Goal: Task Accomplishment & Management: Use online tool/utility

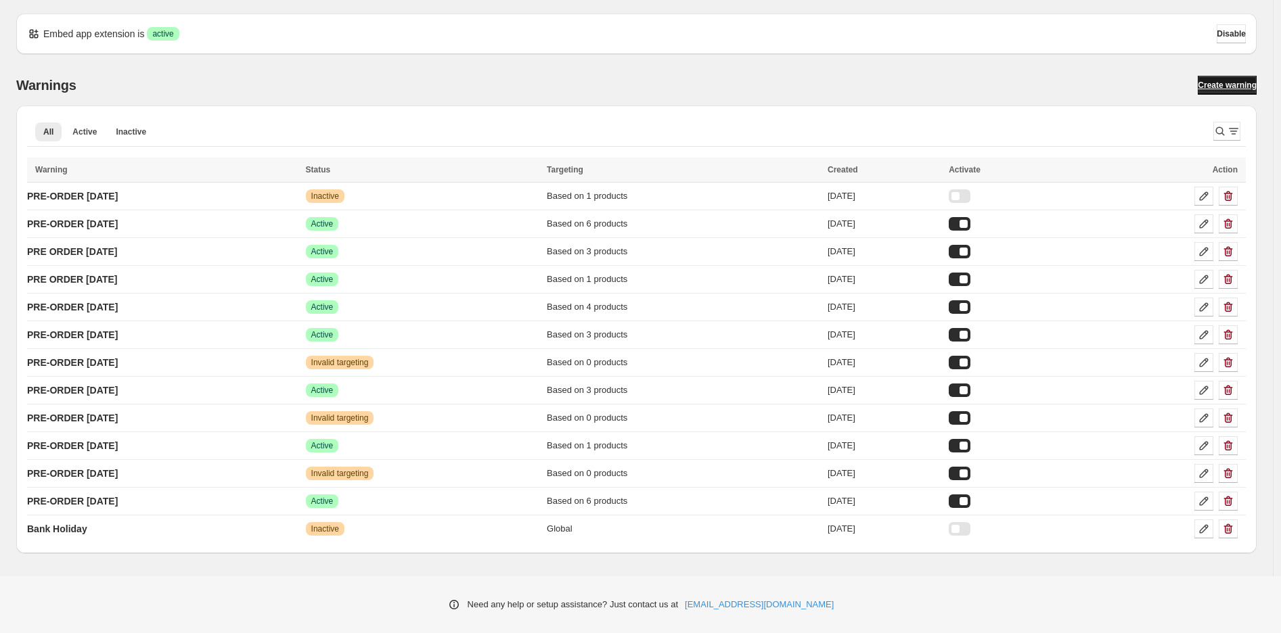
click at [1241, 83] on span "Create warning" at bounding box center [1226, 85] width 59 height 11
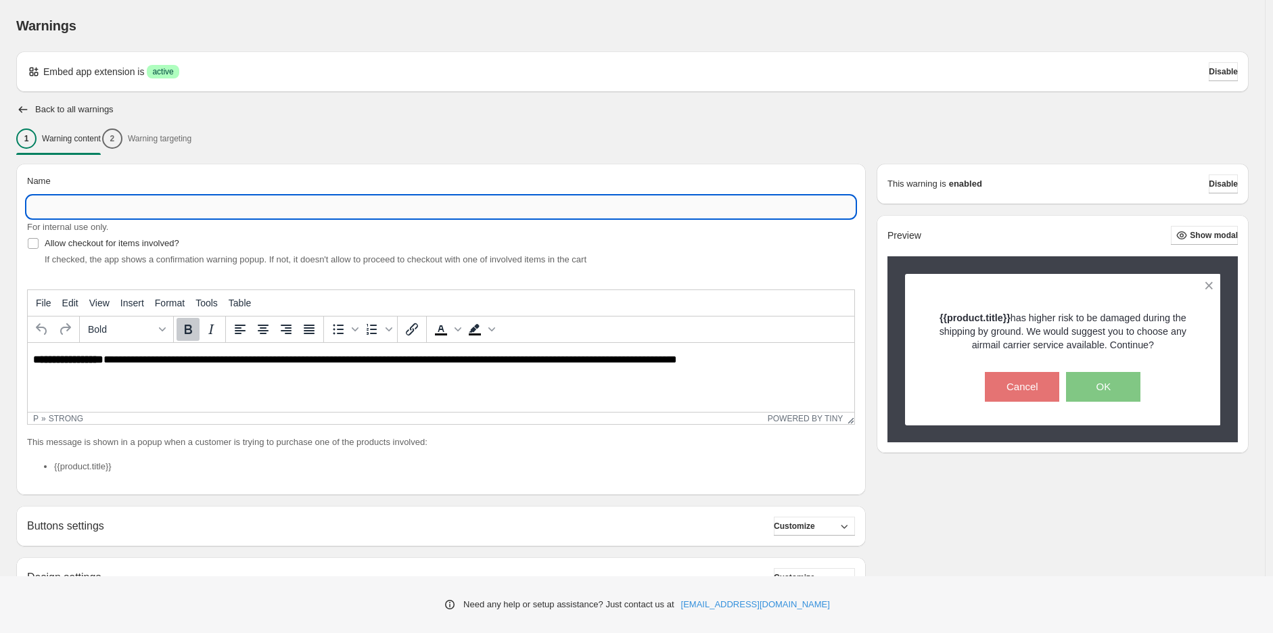
click at [436, 206] on input "Name" at bounding box center [441, 207] width 828 height 22
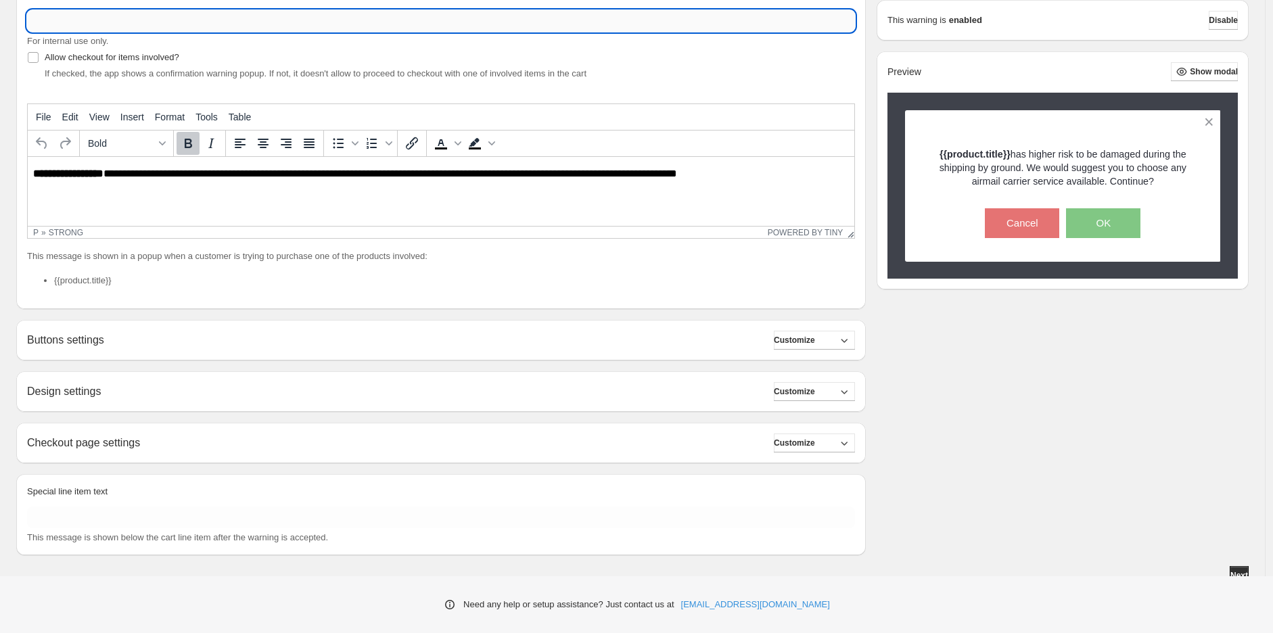
scroll to position [194, 0]
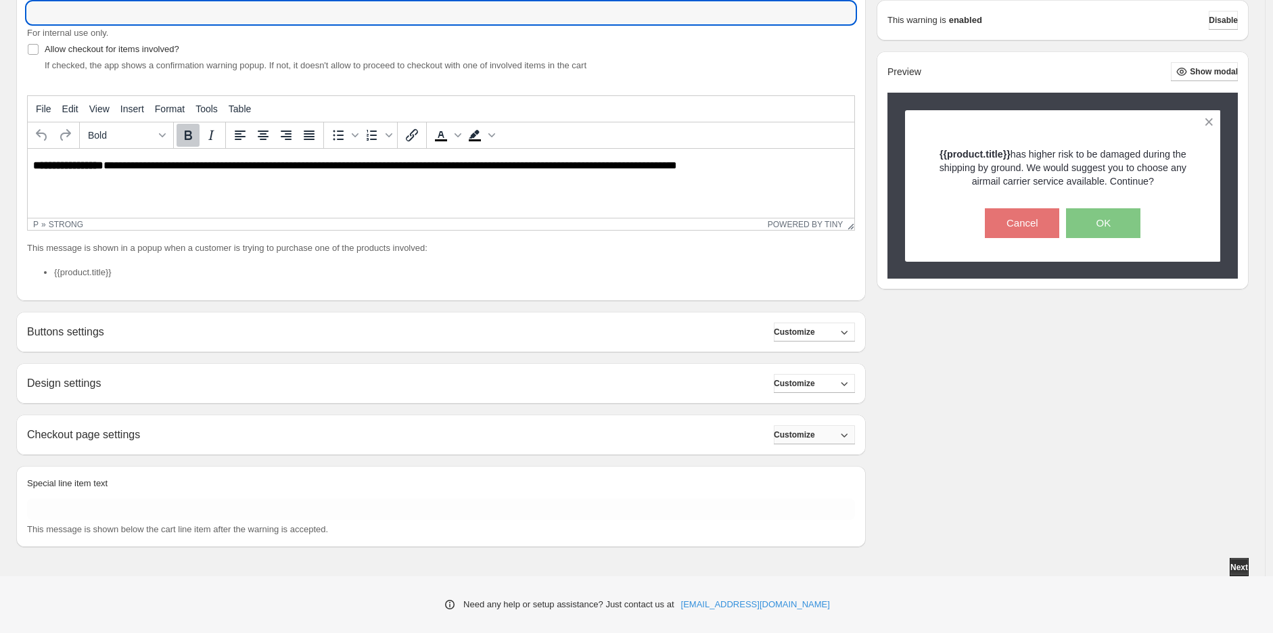
click at [815, 430] on span "Customize" at bounding box center [794, 435] width 41 height 11
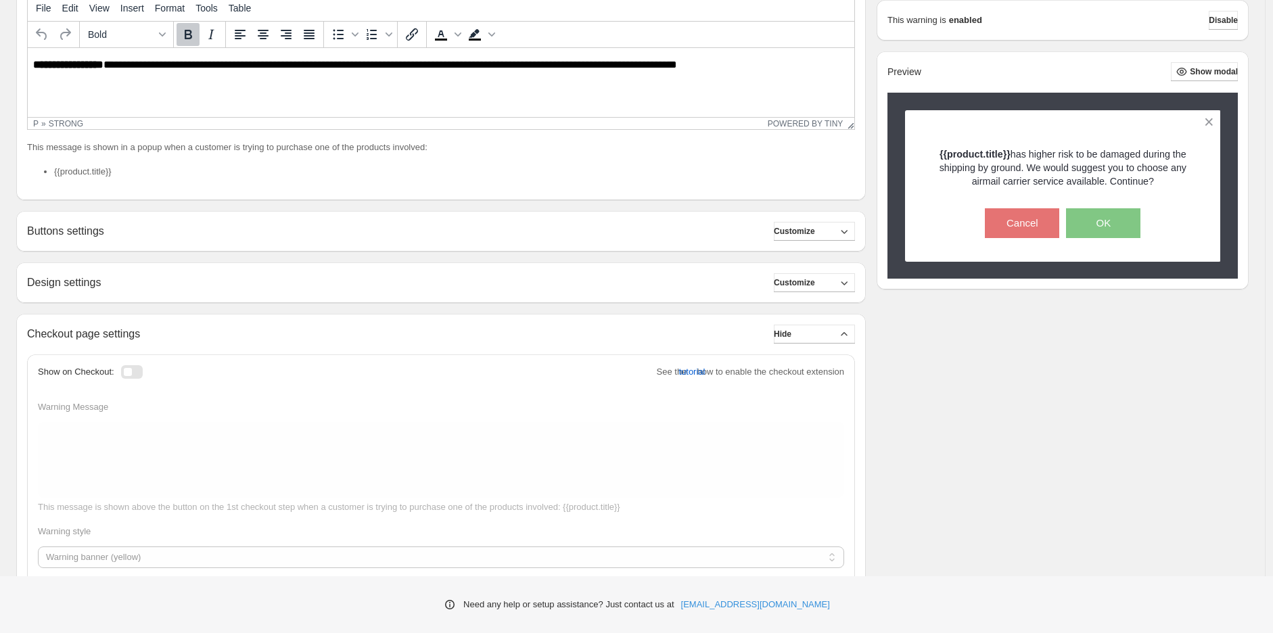
scroll to position [300, 0]
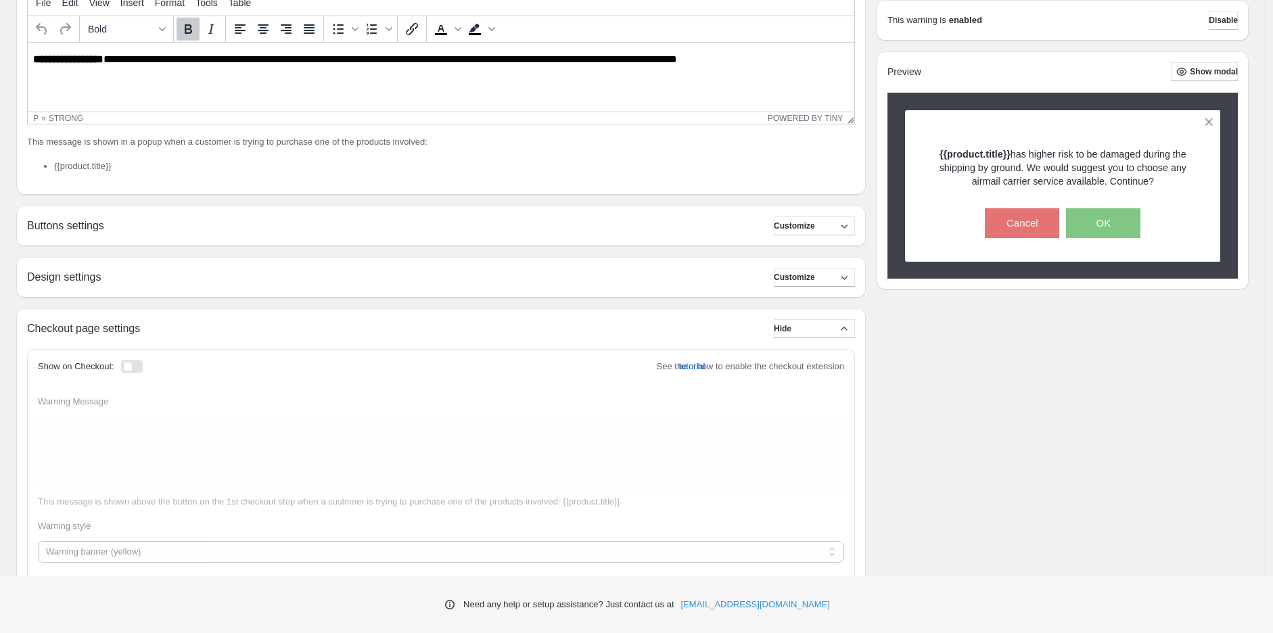
click at [134, 362] on div at bounding box center [132, 367] width 22 height 14
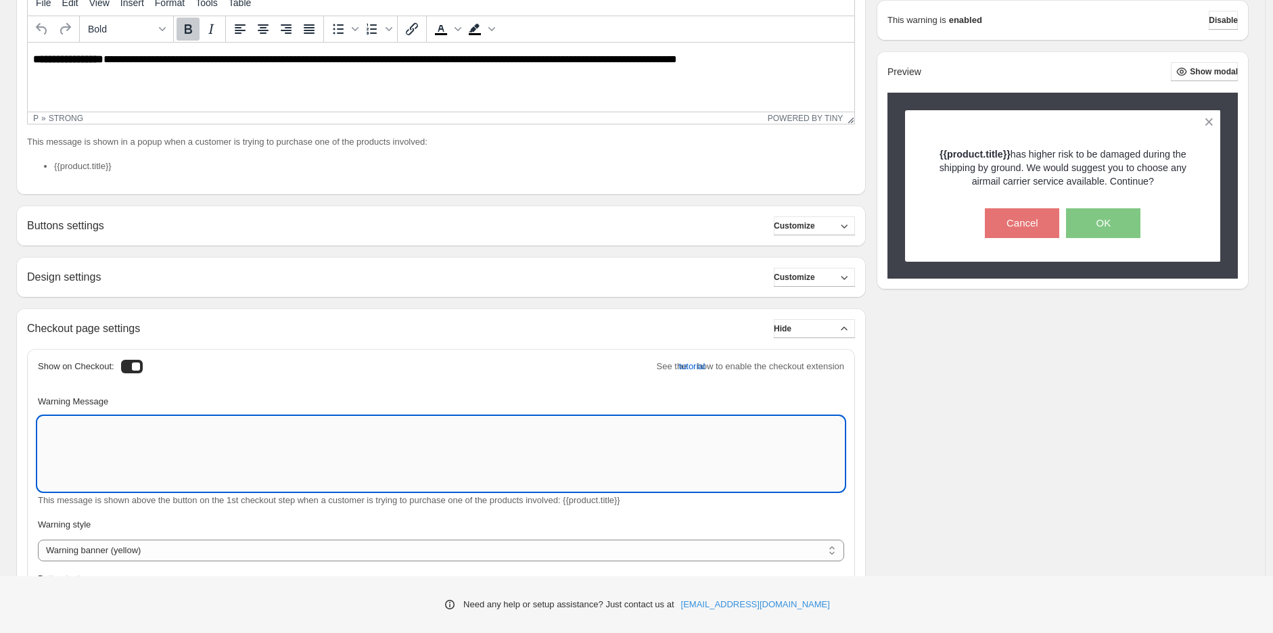
click at [471, 460] on textarea "Warning Message" at bounding box center [441, 454] width 806 height 74
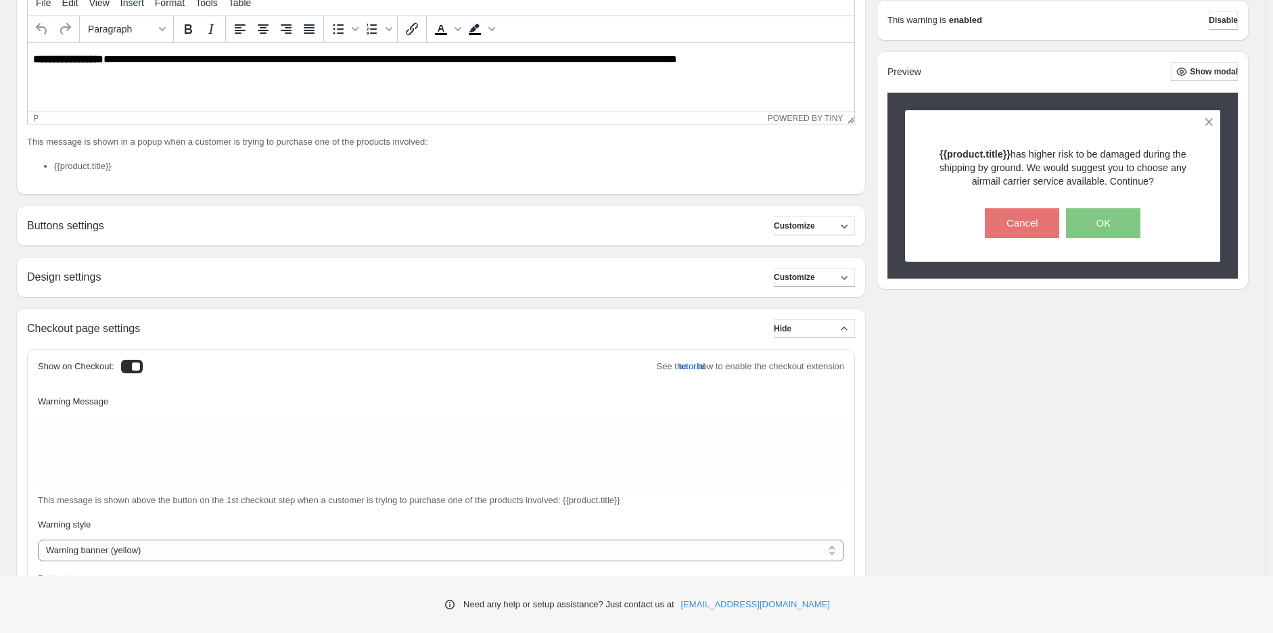
drag, startPoint x: 750, startPoint y: 51, endPoint x: 45, endPoint y: 73, distance: 705.9
click at [45, 73] on html "**********" at bounding box center [441, 60] width 827 height 34
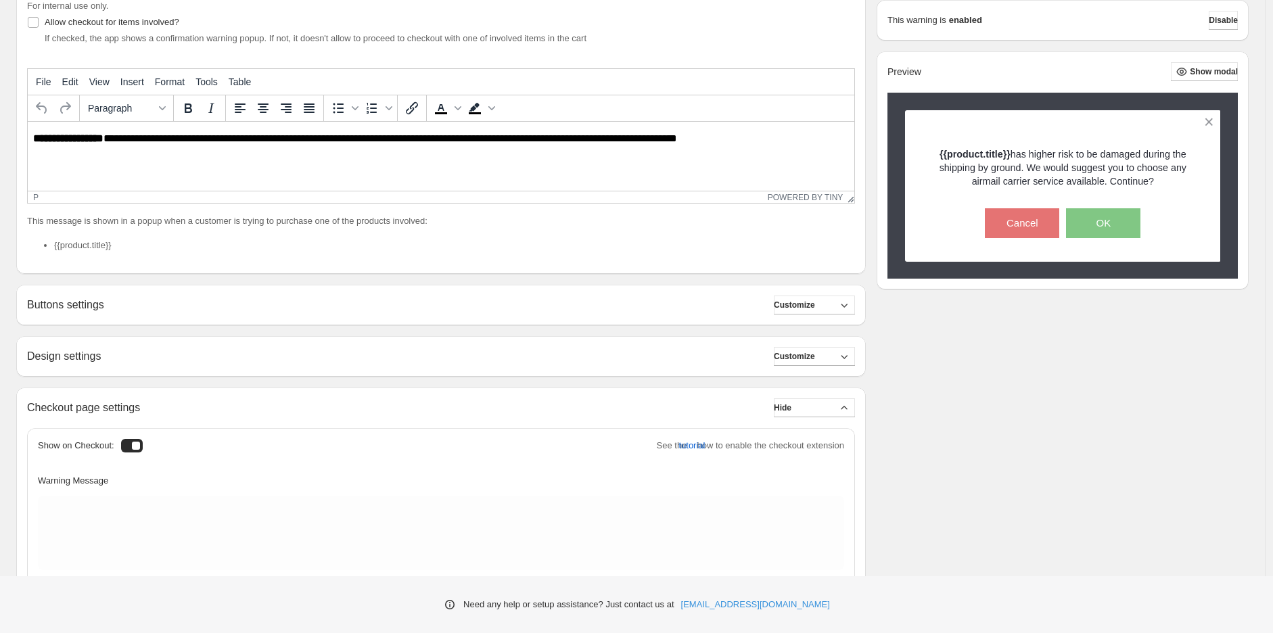
scroll to position [75, 0]
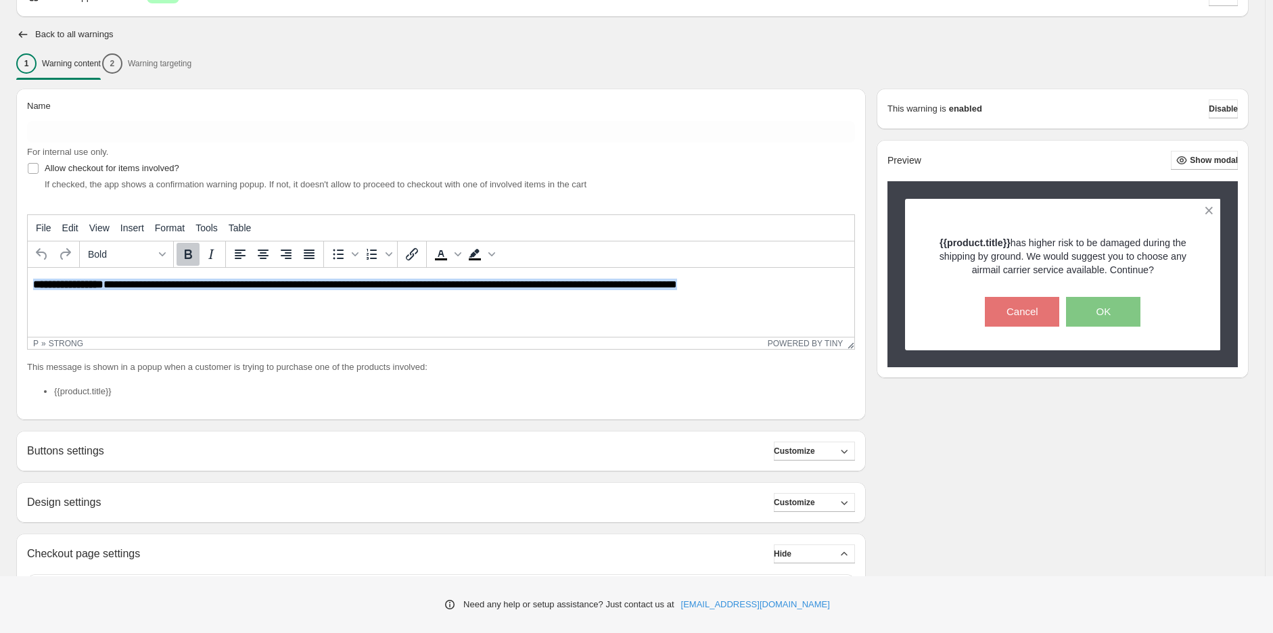
drag, startPoint x: 733, startPoint y: 287, endPoint x: 30, endPoint y: 294, distance: 702.9
click at [30, 294] on html "**********" at bounding box center [441, 285] width 827 height 34
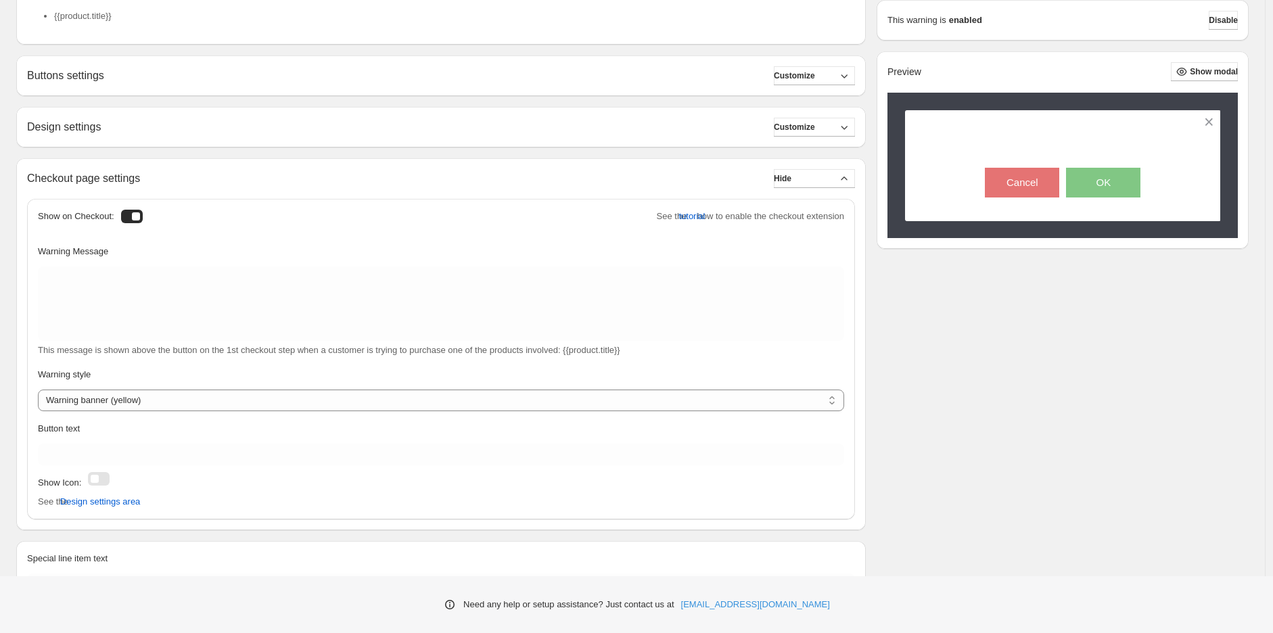
scroll to position [526, 0]
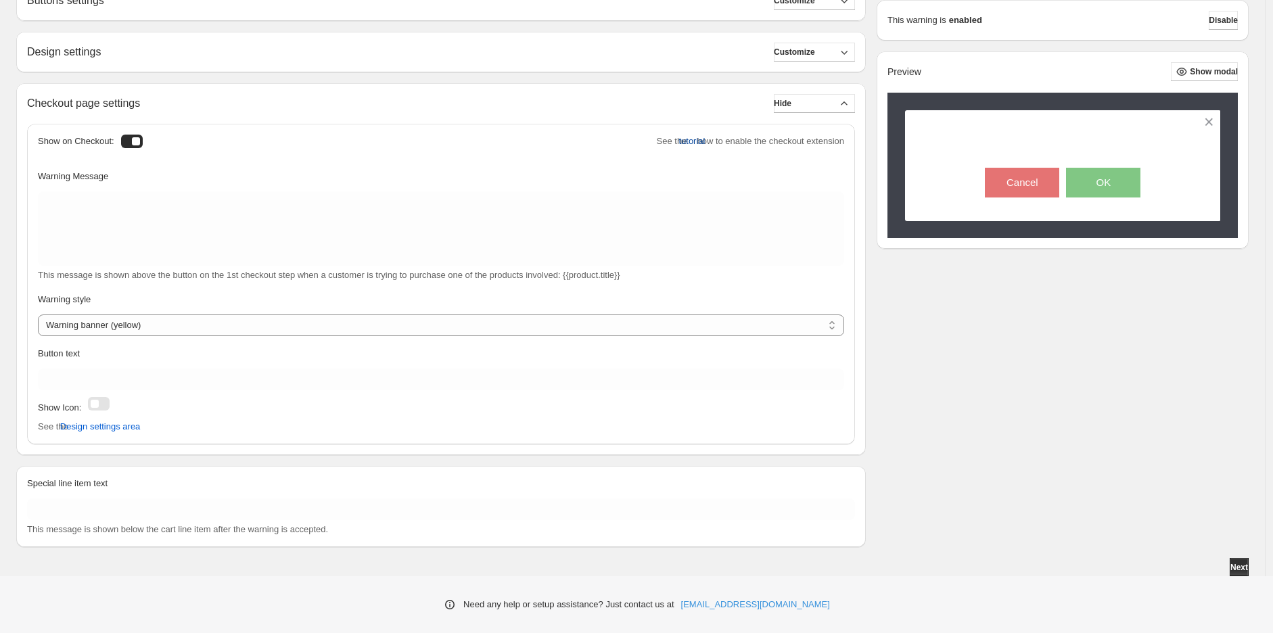
click at [691, 142] on span "tutorial" at bounding box center [691, 142] width 26 height 14
click at [682, 143] on span "tutorial" at bounding box center [691, 142] width 26 height 14
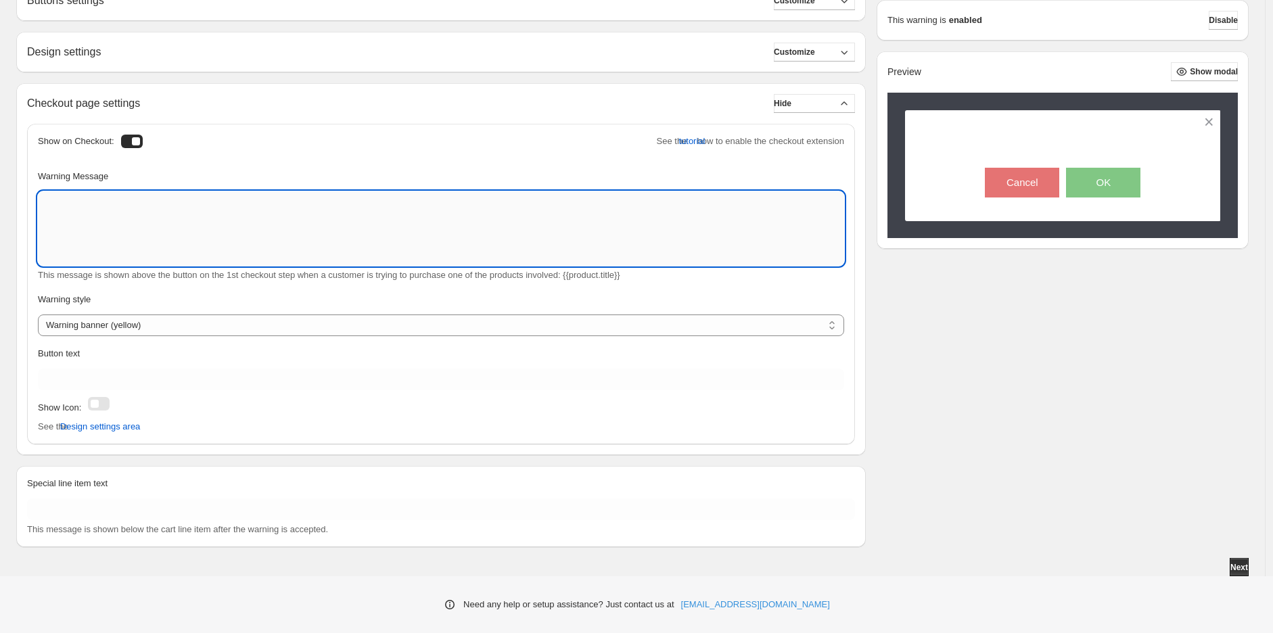
click at [281, 235] on textarea "Warning Message" at bounding box center [441, 228] width 806 height 74
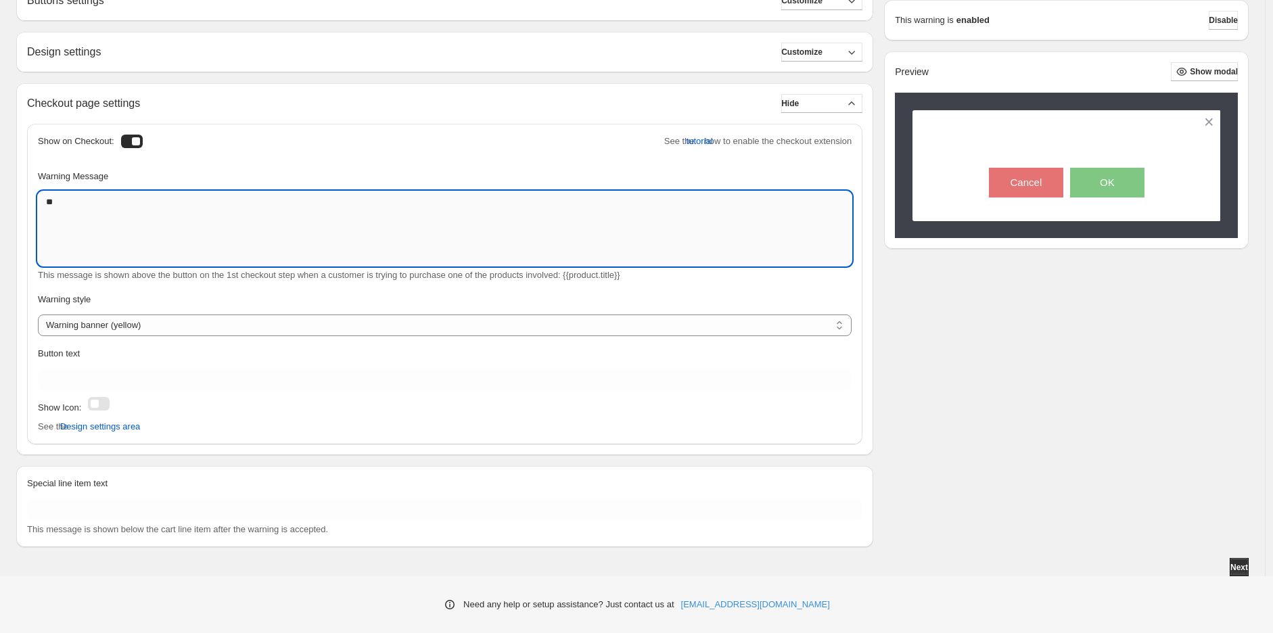
type textarea "*"
type textarea "**********"
click at [687, 145] on span "tutorial" at bounding box center [700, 142] width 26 height 14
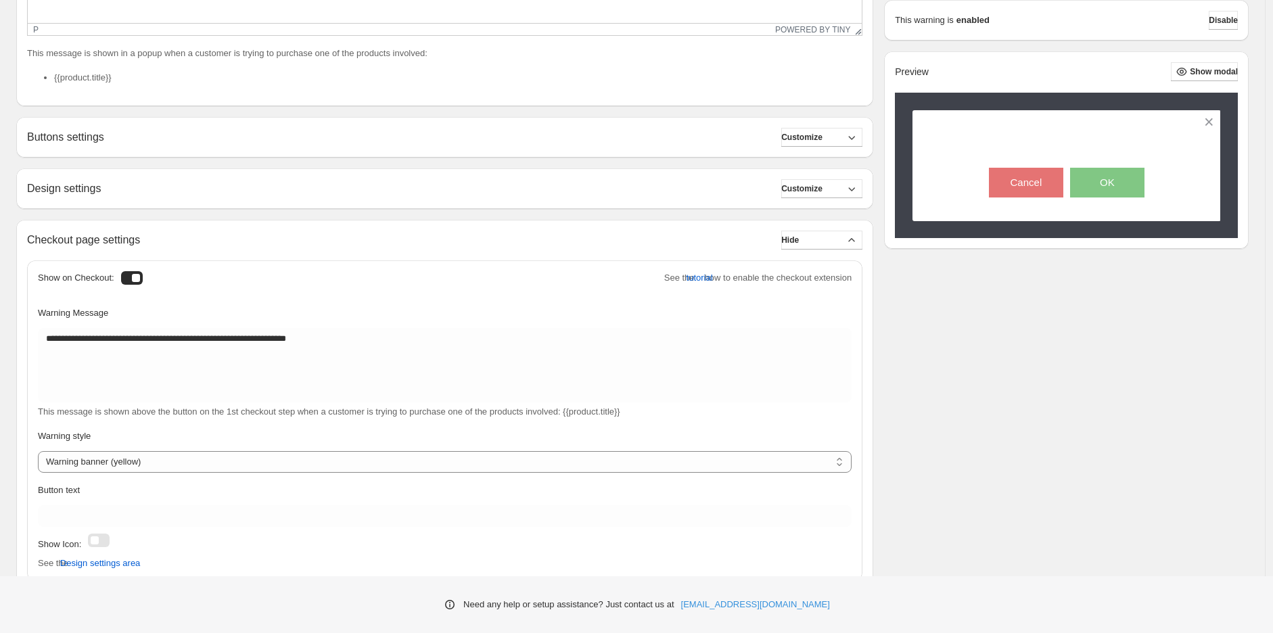
scroll to position [375, 0]
